Goal: Task Accomplishment & Management: Manage account settings

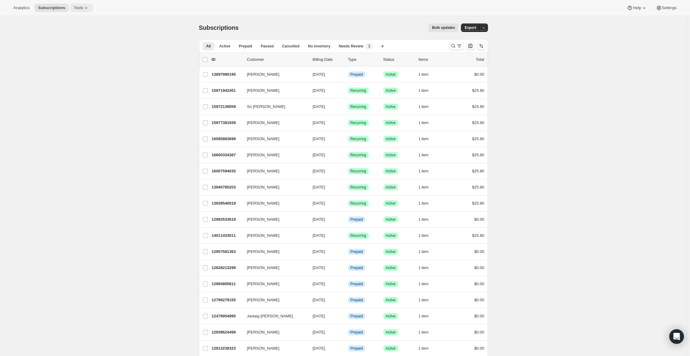
click at [93, 11] on button "Tools" at bounding box center [81, 8] width 23 height 9
click at [86, 20] on span "Subscription Plans" at bounding box center [75, 20] width 33 height 5
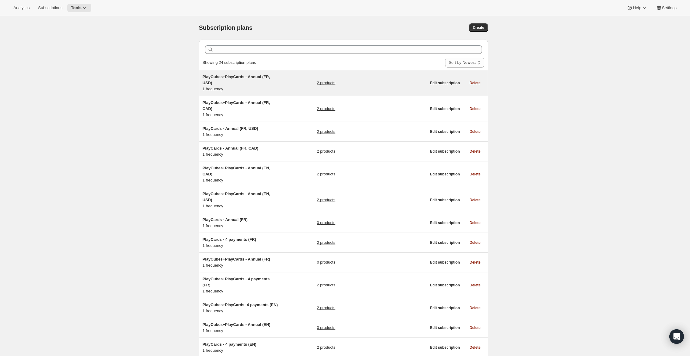
click at [265, 80] on h5 "PlayCubes+PlayCards - Annual (FR, USD)" at bounding box center [241, 80] width 76 height 12
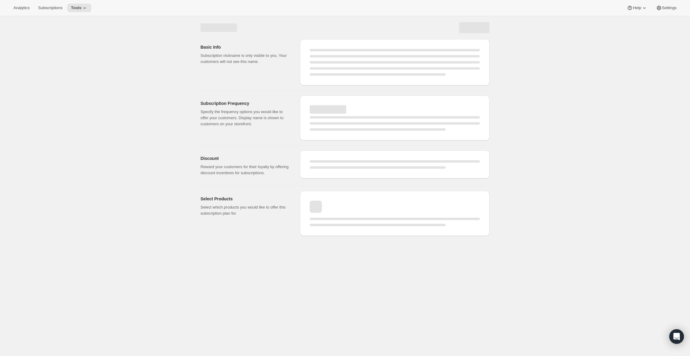
select select "WEEK"
select select "MONTH"
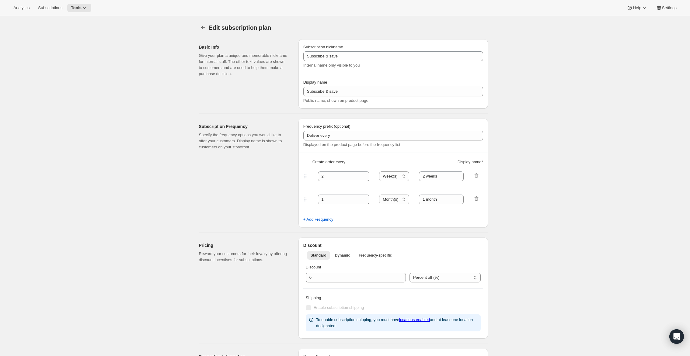
type input "PlayCubes+PlayCards - Annual (FR, USD)"
type input "Payez maintenant - <b>SAUVEZ $179.99</b> (<del>419.99 USD</del>)"
select select "ENABLED"
select select "MONTH"
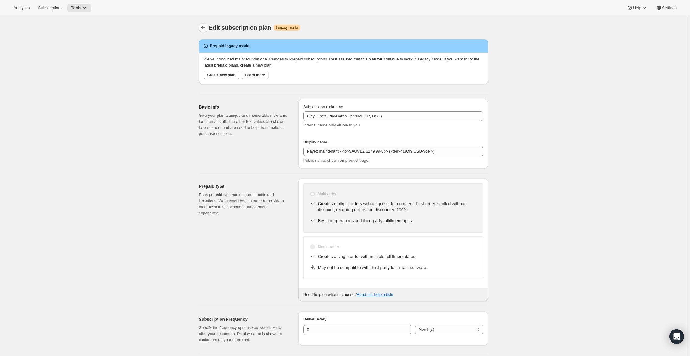
click at [206, 30] on icon "Subscription plans" at bounding box center [203, 28] width 6 height 6
